Goal: Task Accomplishment & Management: Manage account settings

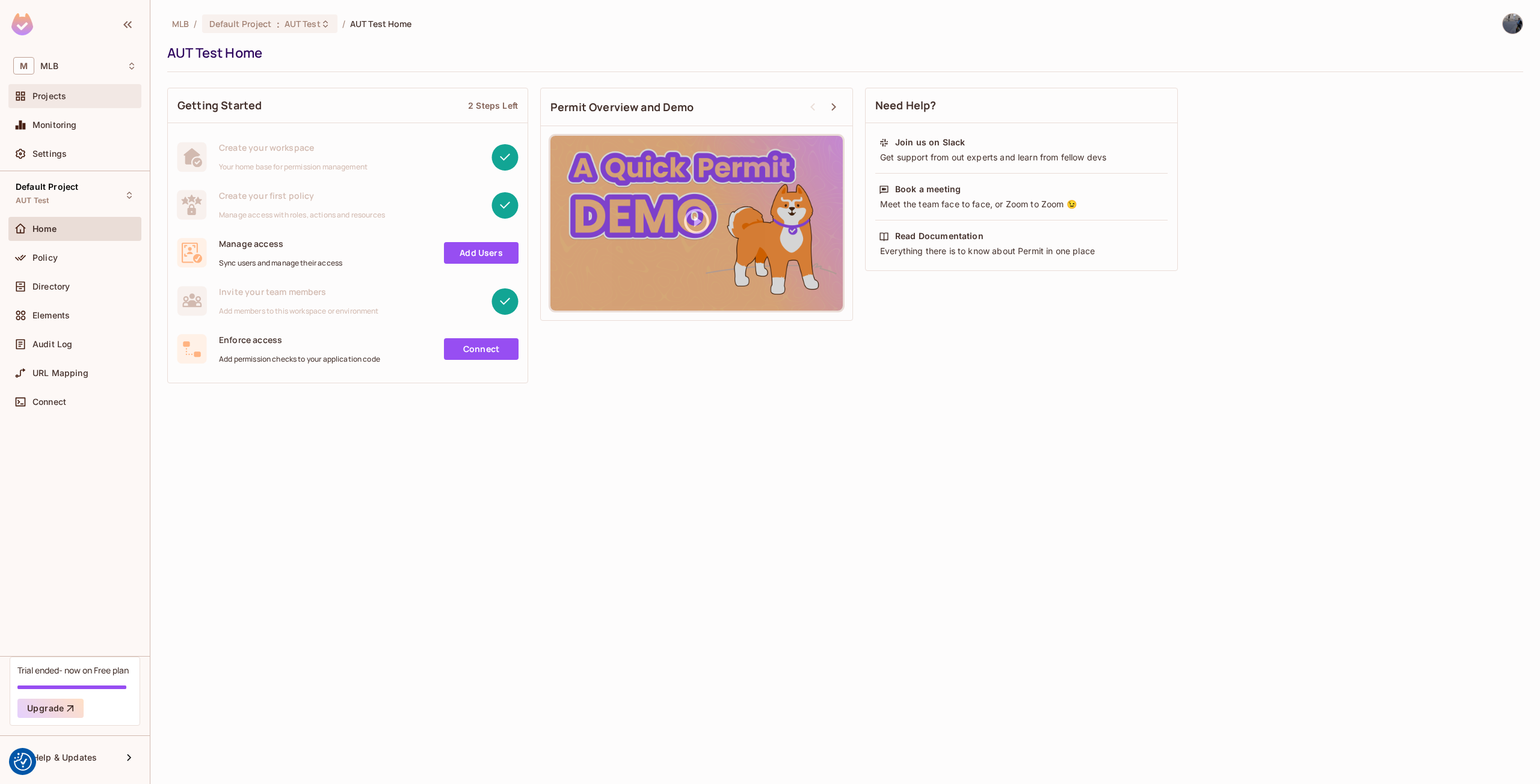
click at [57, 92] on span "Projects" at bounding box center [49, 97] width 34 height 10
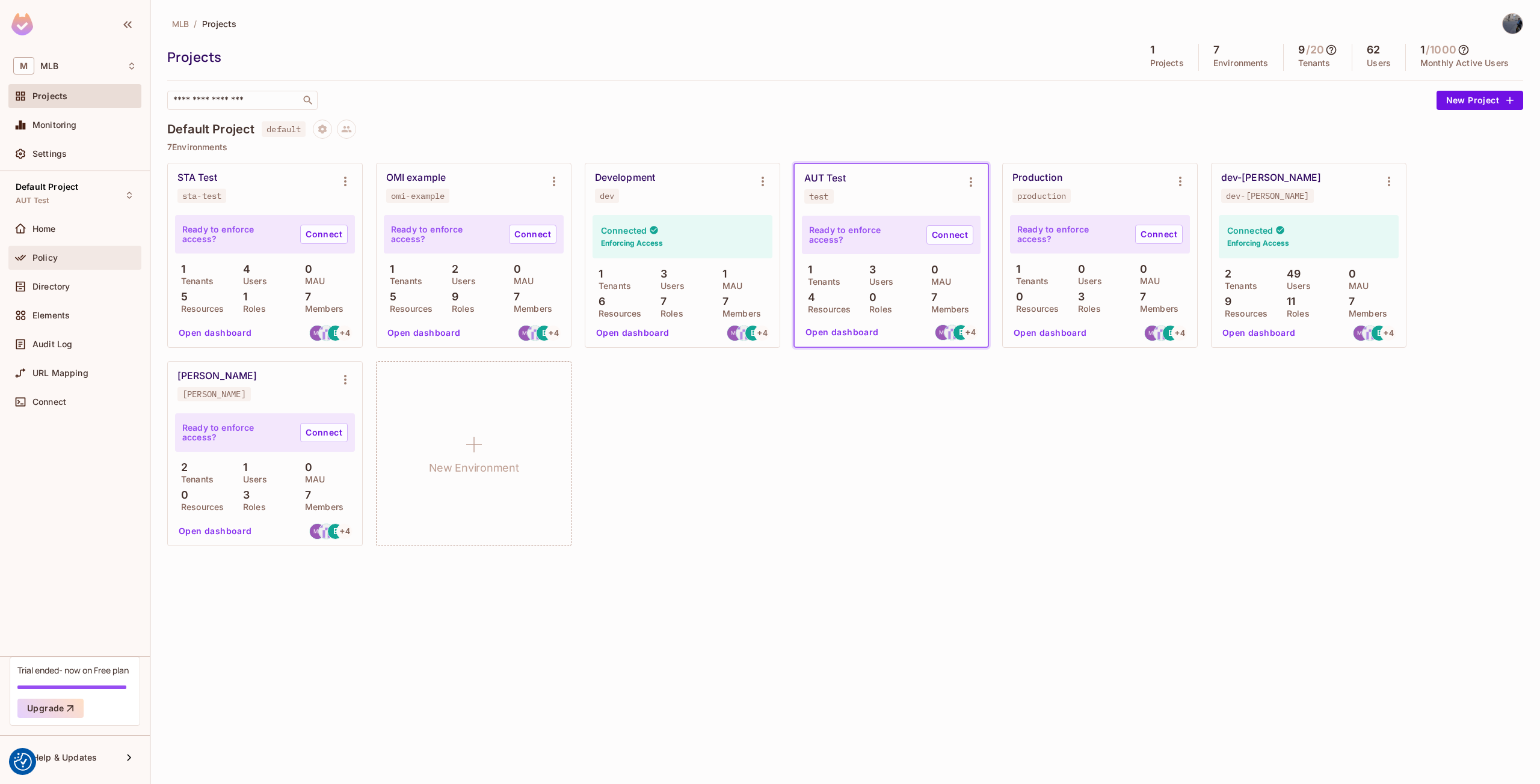
click at [64, 259] on div "Policy" at bounding box center [84, 258] width 104 height 10
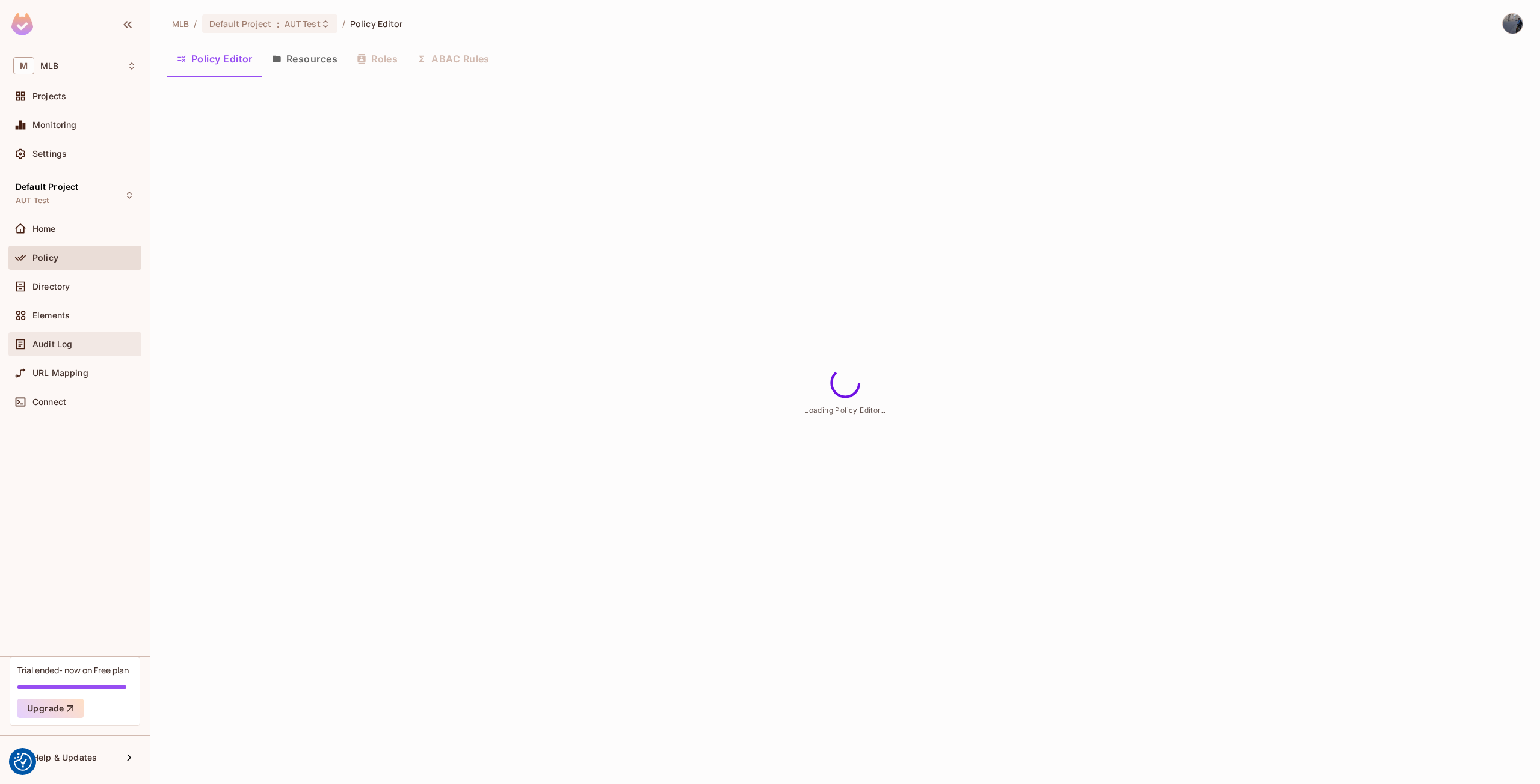
click at [66, 349] on div "Audit Log" at bounding box center [74, 344] width 123 height 14
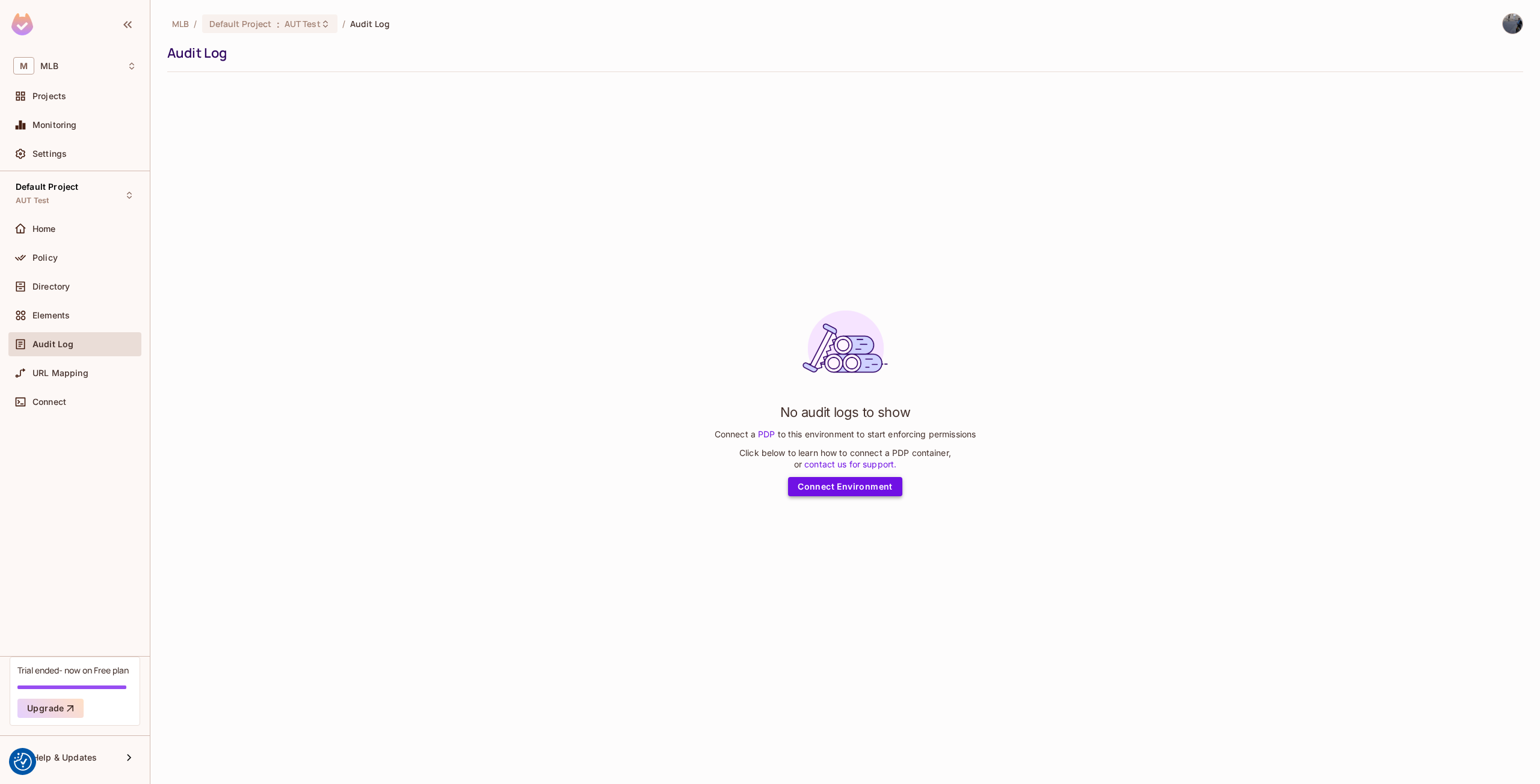
click at [831, 486] on link "Connect Environment" at bounding box center [845, 487] width 114 height 19
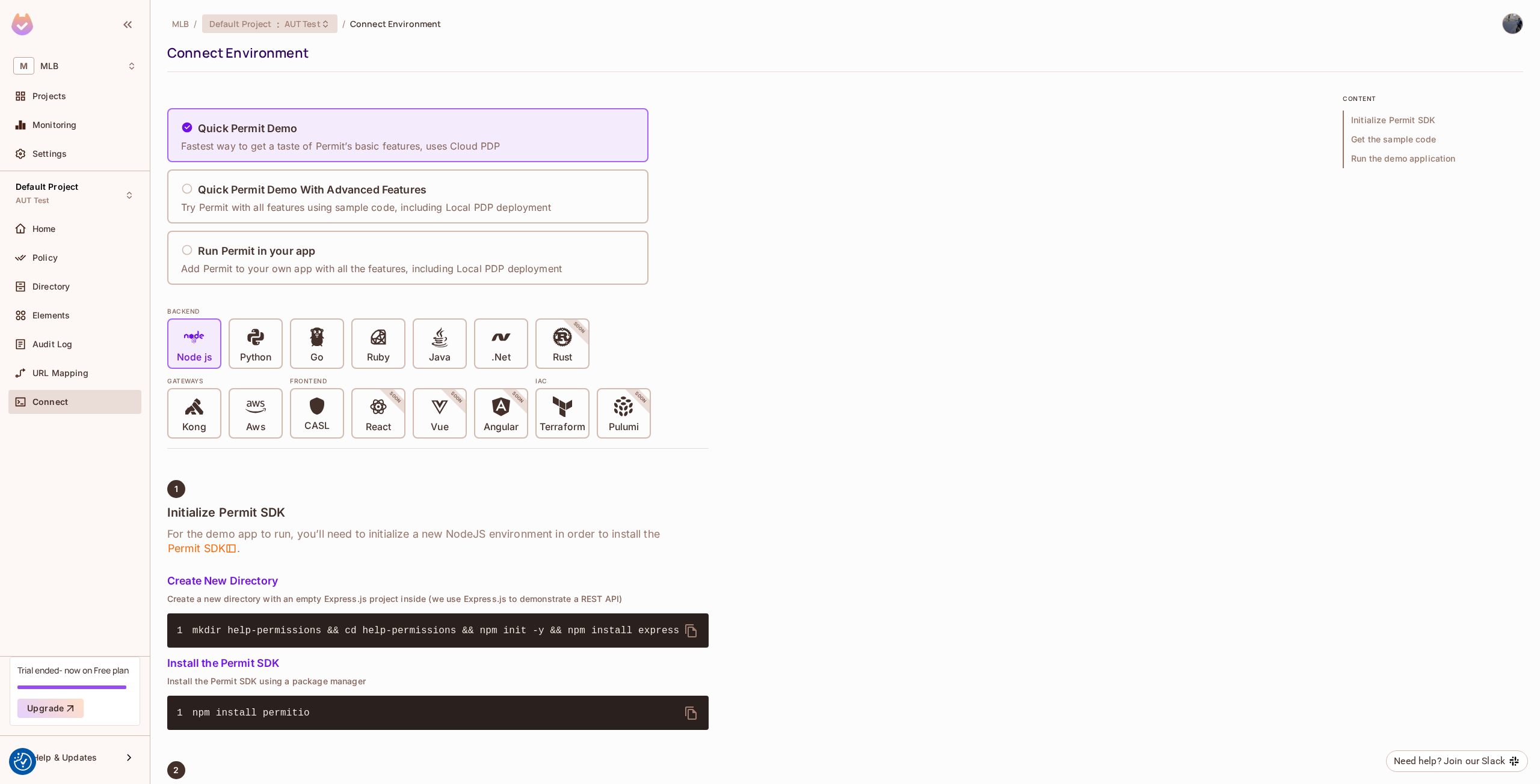
click at [268, 27] on span "Default Project" at bounding box center [241, 24] width 63 height 12
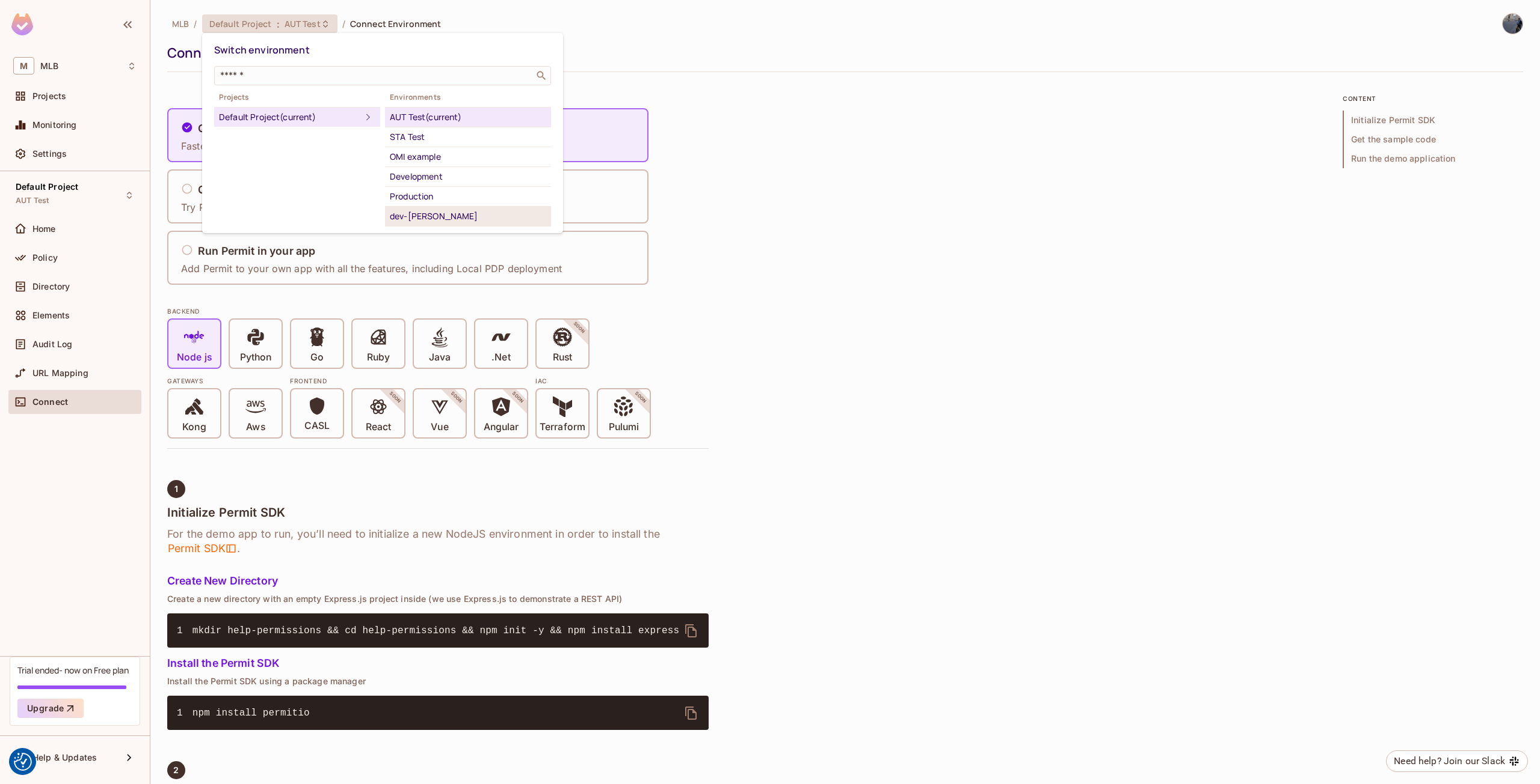
click at [449, 217] on div "dev-[PERSON_NAME]" at bounding box center [467, 216] width 156 height 14
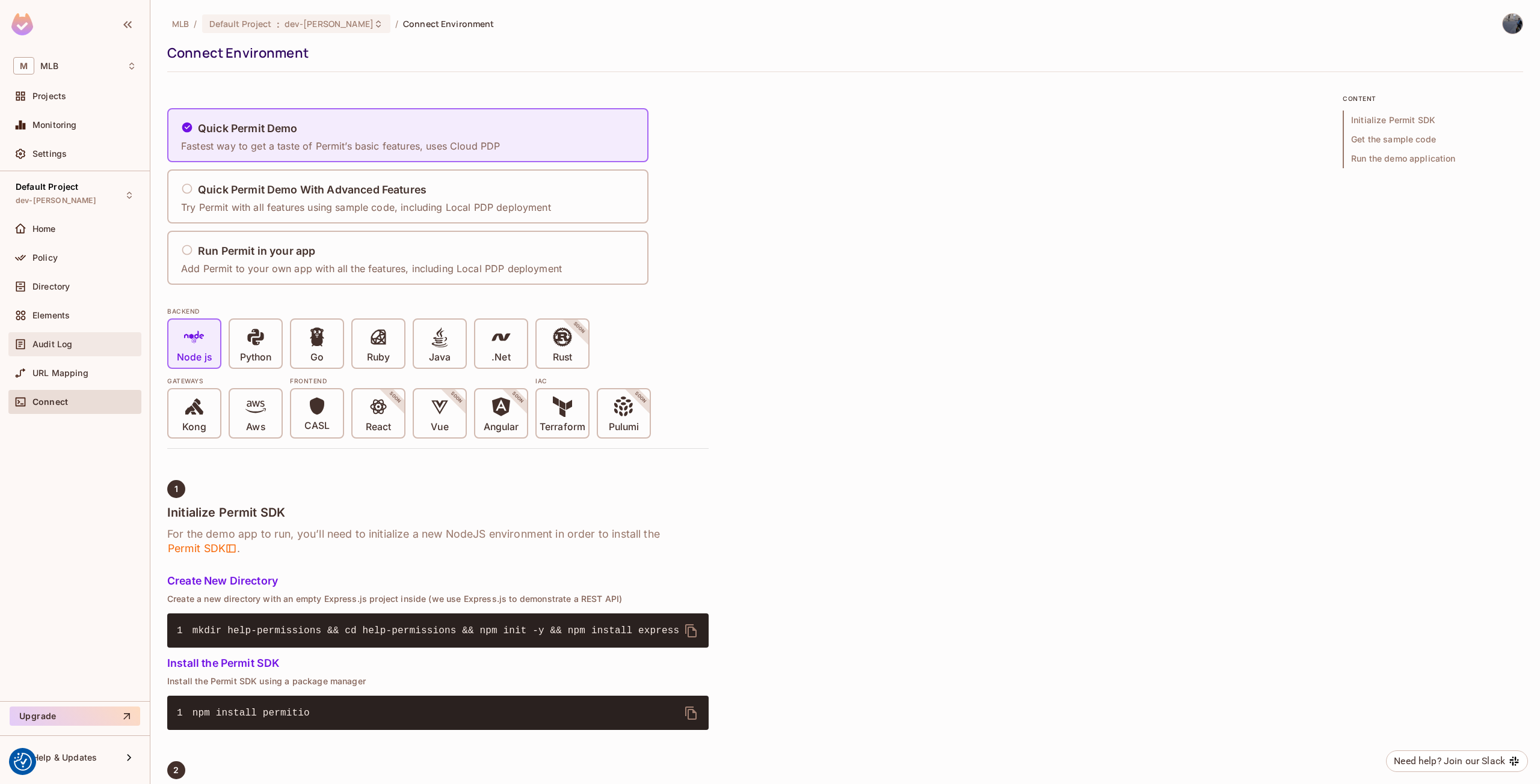
click at [67, 345] on span "Audit Log" at bounding box center [52, 344] width 40 height 10
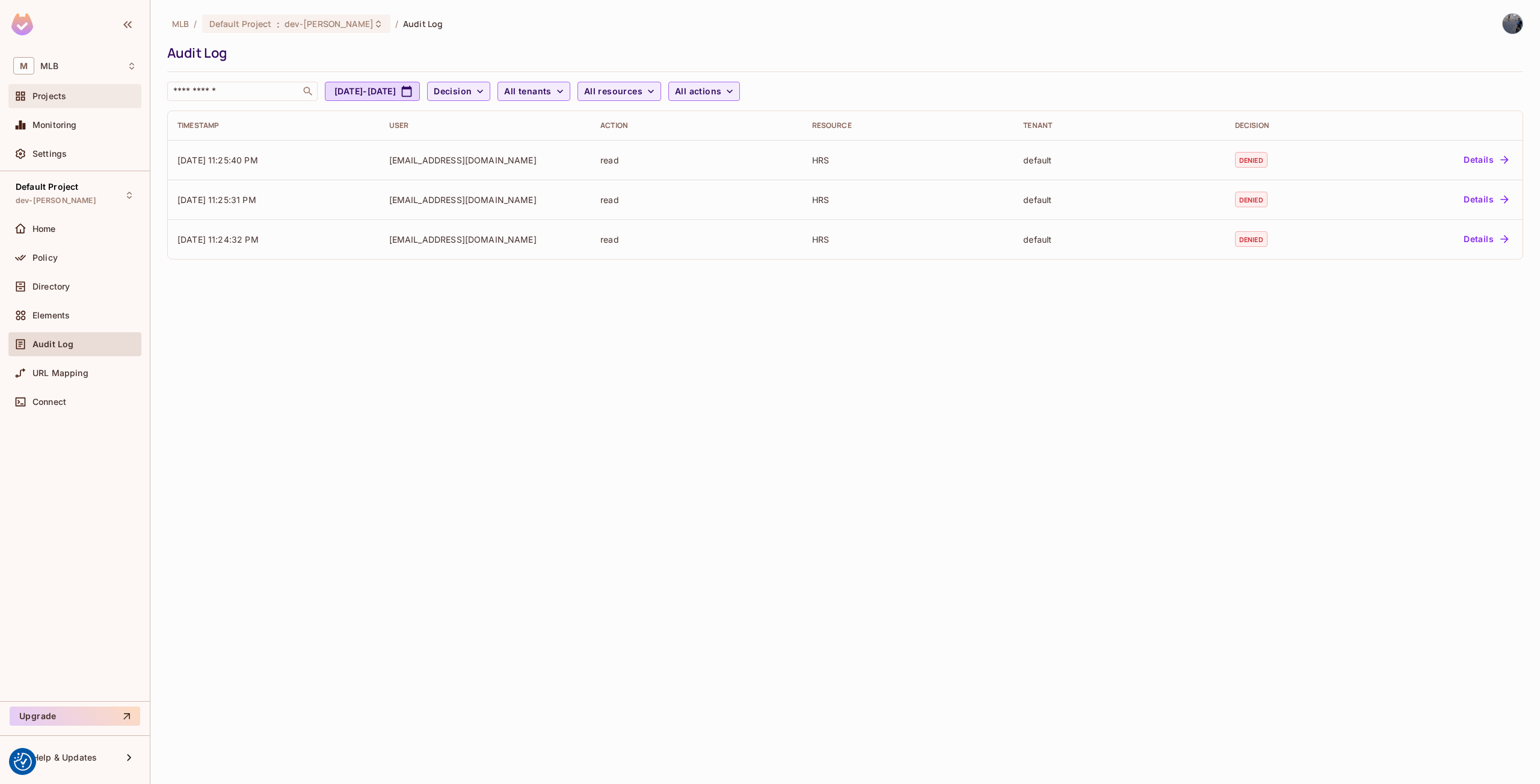
click at [52, 103] on div "Projects" at bounding box center [74, 96] width 123 height 14
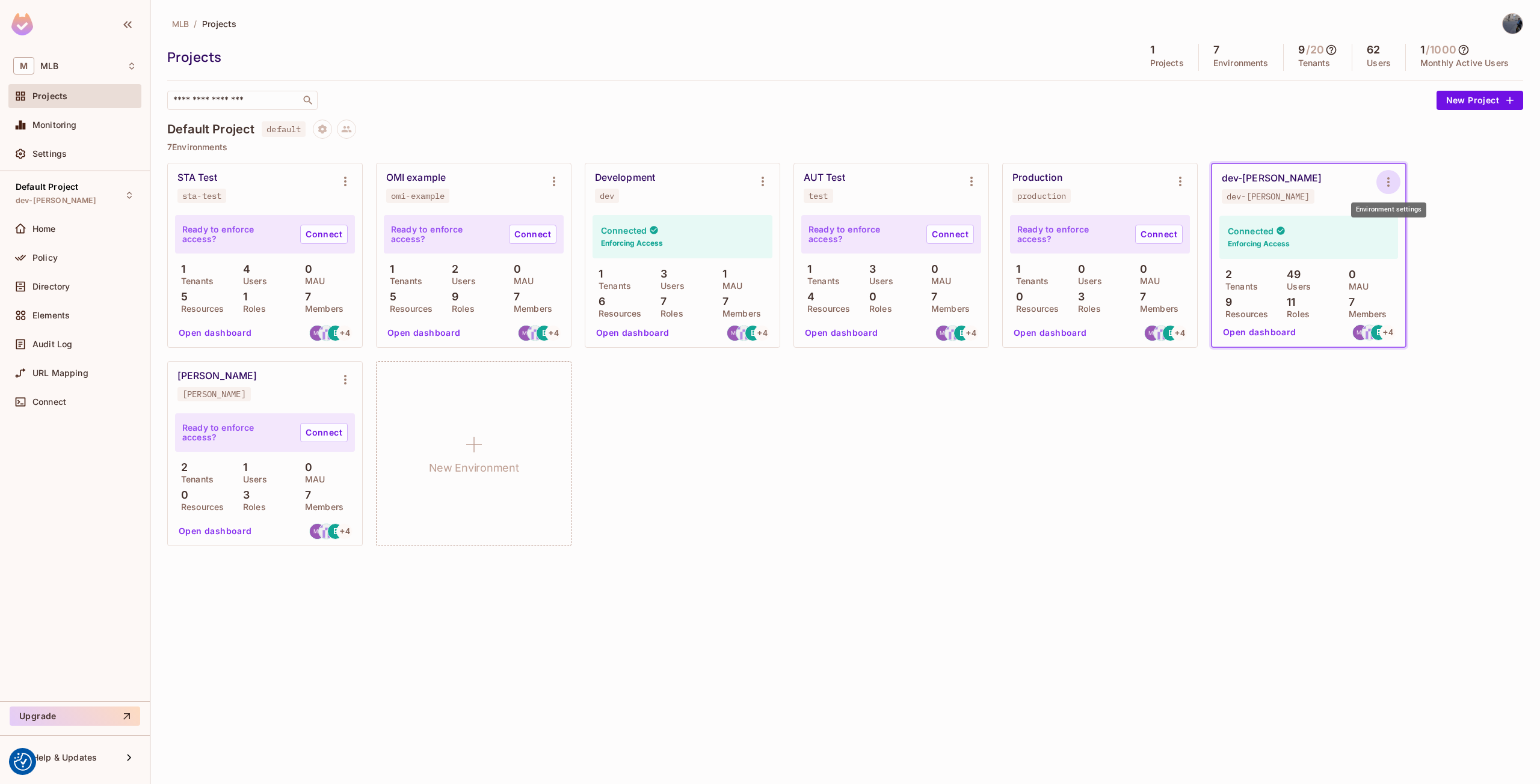
click at [1390, 188] on icon "Environment settings" at bounding box center [1387, 182] width 14 height 14
click at [1460, 235] on div "Copy API Key" at bounding box center [1450, 232] width 56 height 12
